Goal: Find specific page/section: Find specific page/section

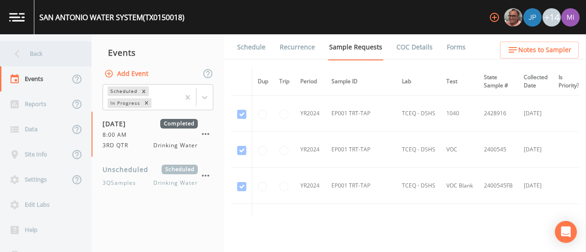
click at [38, 60] on div "Back" at bounding box center [41, 53] width 82 height 25
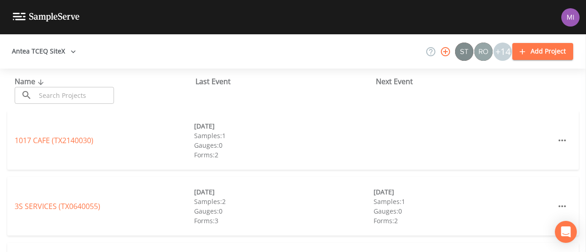
click at [39, 14] on img at bounding box center [46, 17] width 67 height 9
click at [46, 47] on button "Antea TCEQ SiteX" at bounding box center [43, 51] width 71 height 17
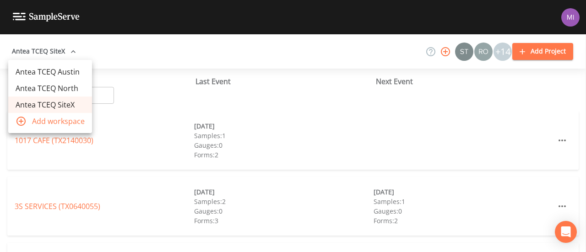
click at [124, 92] on div at bounding box center [293, 126] width 586 height 252
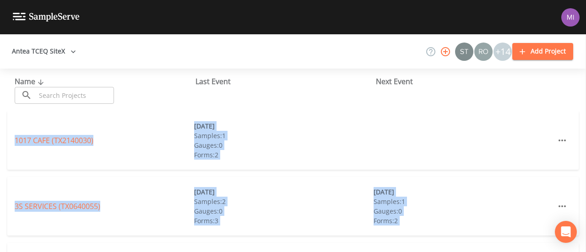
drag, startPoint x: 585, startPoint y: 85, endPoint x: 583, endPoint y: 102, distance: 16.6
click at [583, 102] on div "Antea TCEQ SiteX +14 Add Project Name ​ ​ Last Event Next Event 1017 CAFE (TX21…" at bounding box center [293, 143] width 586 height 218
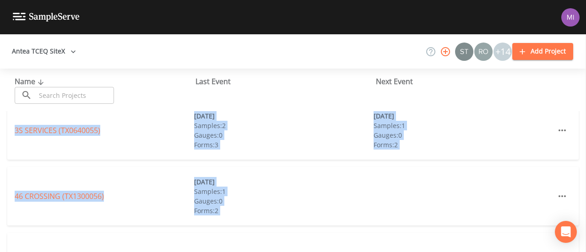
scroll to position [86, 0]
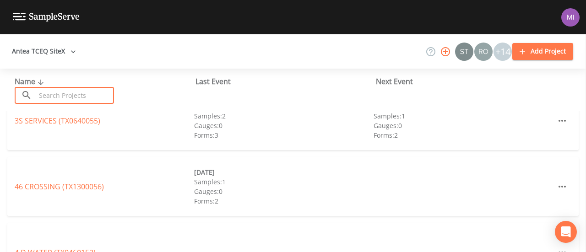
click at [96, 94] on input "text" at bounding box center [75, 95] width 78 height 17
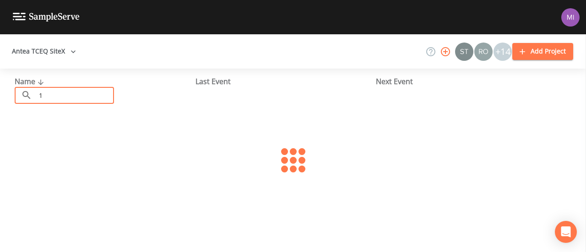
scroll to position [42, 0]
type input "133012"
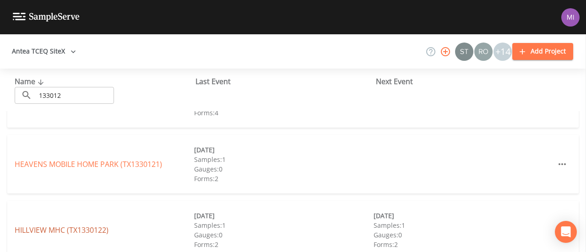
click at [86, 231] on link "HILLVIEW MHC (TX1330122)" at bounding box center [62, 230] width 94 height 10
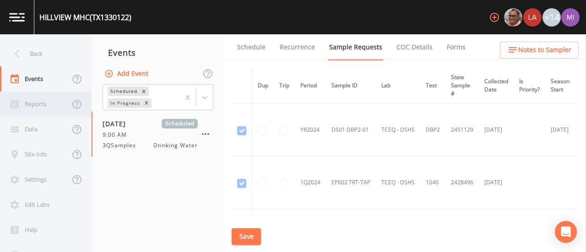
click at [16, 99] on icon at bounding box center [14, 104] width 11 height 11
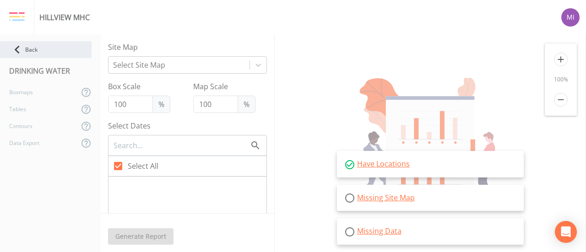
click at [18, 45] on icon at bounding box center [17, 50] width 16 height 16
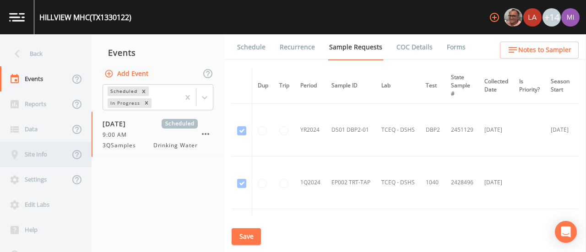
click at [34, 158] on div "Site Info" at bounding box center [35, 154] width 70 height 25
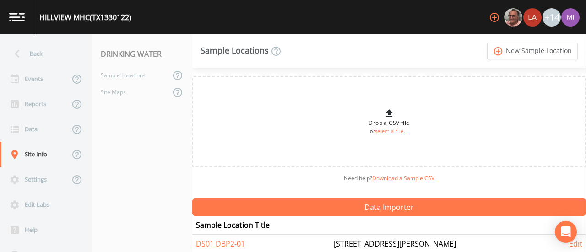
drag, startPoint x: 585, startPoint y: 154, endPoint x: 585, endPoint y: 189, distance: 34.8
click at [585, 189] on aside at bounding box center [585, 143] width 0 height 218
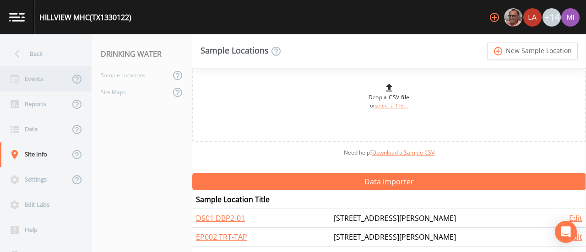
click at [48, 76] on div "Events" at bounding box center [35, 78] width 70 height 25
